Goal: Information Seeking & Learning: Learn about a topic

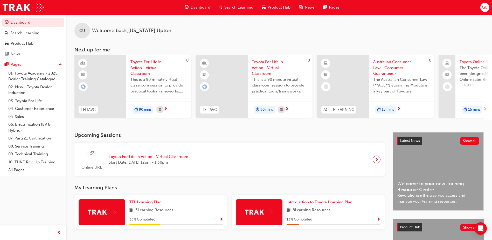
click at [386, 68] on span "Australian Consumer Law - Consumer Guarantees - eLearning module" at bounding box center [401, 68] width 57 height 18
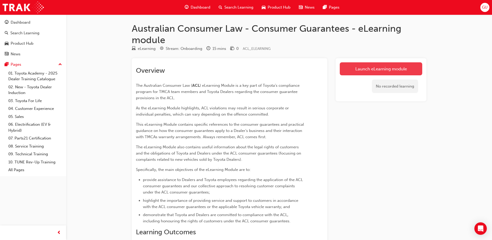
click at [367, 70] on link "Launch eLearning module" at bounding box center [381, 68] width 83 height 13
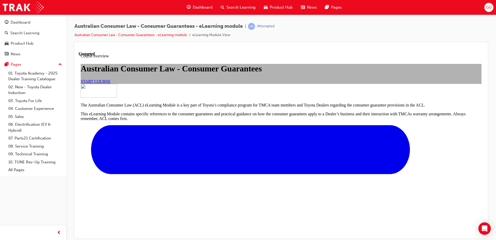
click at [111, 83] on span "START COURSE" at bounding box center [96, 81] width 30 height 4
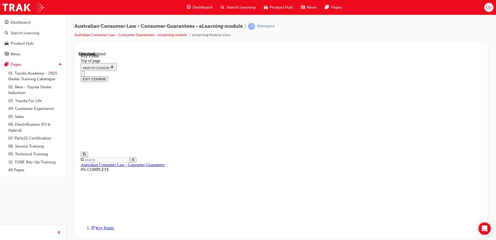
scroll to position [226, 0]
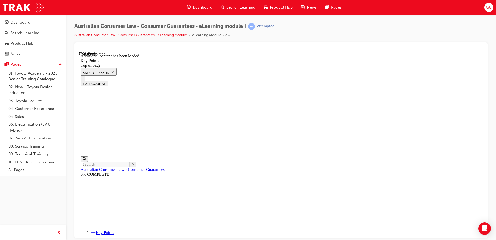
scroll to position [675, 0]
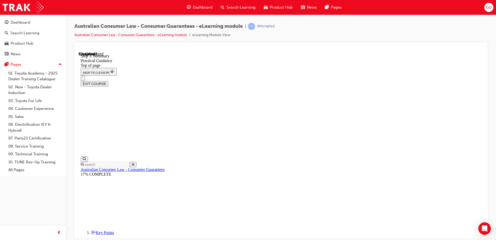
scroll to position [68, 0]
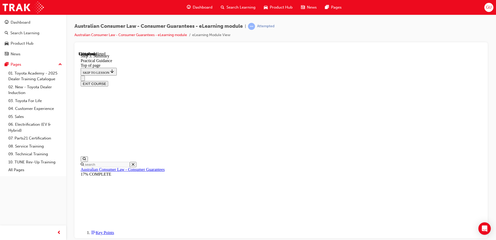
scroll to position [123, 0]
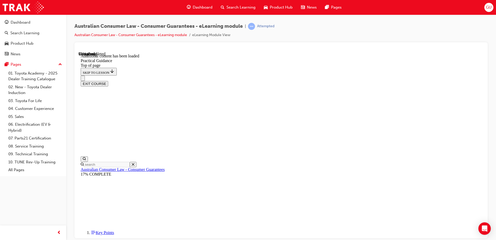
scroll to position [1375, 0]
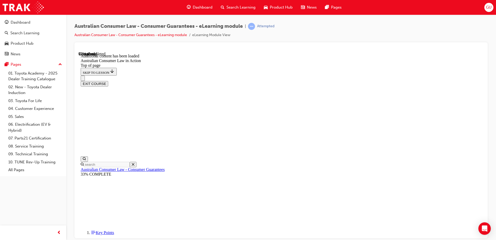
scroll to position [1028, 0]
click at [434, 34] on div "Australian Consumer Law - Consumer Guarantees - eLearning module | Attempted Au…" at bounding box center [280, 32] width 413 height 19
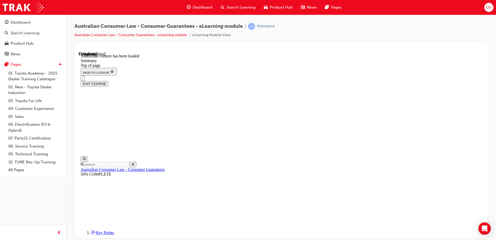
scroll to position [401, 0]
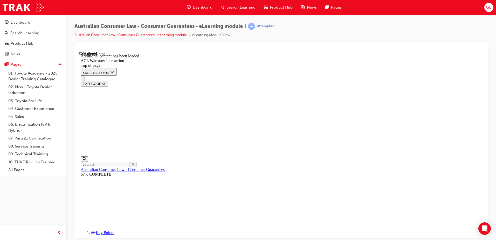
scroll to position [314, 0]
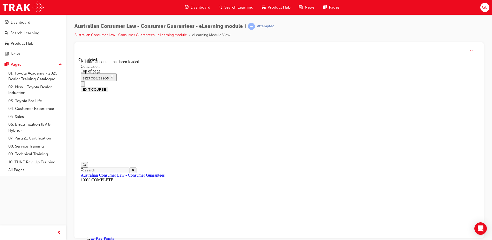
scroll to position [38, 0]
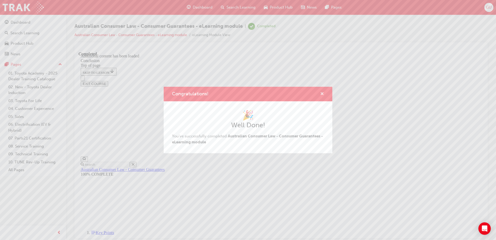
click at [323, 92] on span "cross-icon" at bounding box center [322, 94] width 4 height 5
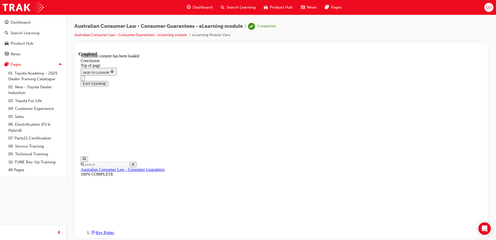
click at [198, 7] on span "Dashboard" at bounding box center [203, 7] width 20 height 6
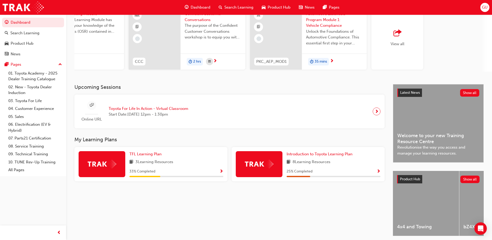
scroll to position [52, 0]
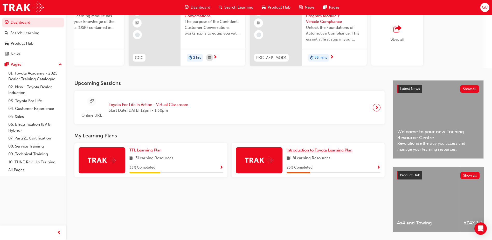
click at [305, 153] on link "Introduction to Toyota Learning Plan" at bounding box center [321, 150] width 68 height 6
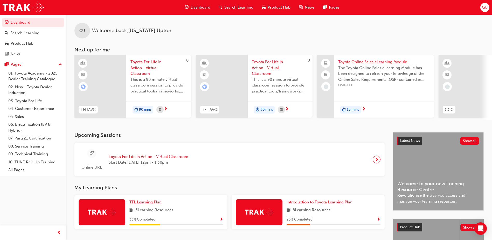
click at [148, 203] on span "TFL Learning Plan" at bounding box center [145, 202] width 32 height 5
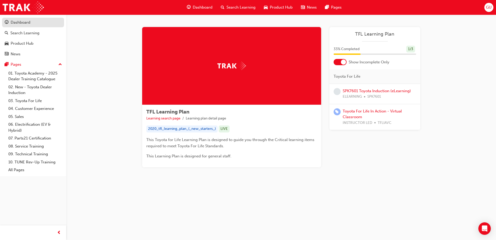
click at [20, 21] on div "Dashboard" at bounding box center [21, 22] width 20 height 6
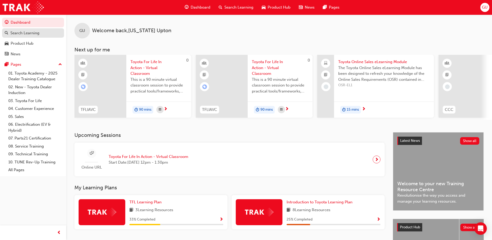
click at [24, 36] on link "Search Learning" at bounding box center [33, 33] width 62 height 10
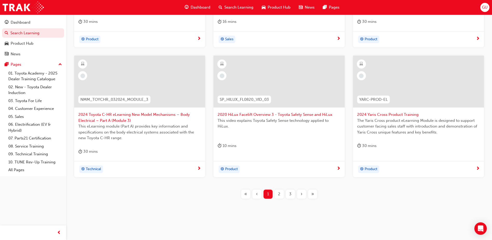
scroll to position [189, 0]
click at [276, 196] on div "2" at bounding box center [279, 193] width 9 height 9
